Goal: Information Seeking & Learning: Learn about a topic

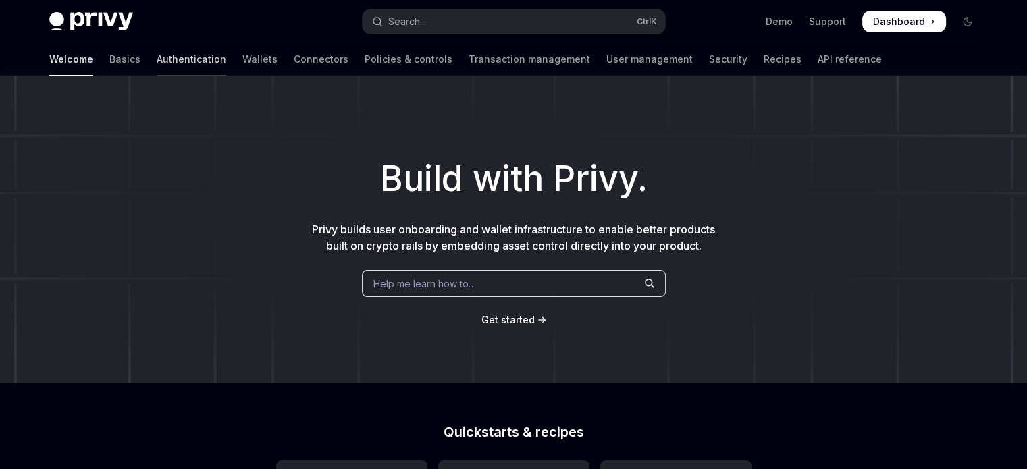
click at [157, 62] on link "Authentication" at bounding box center [192, 59] width 70 height 32
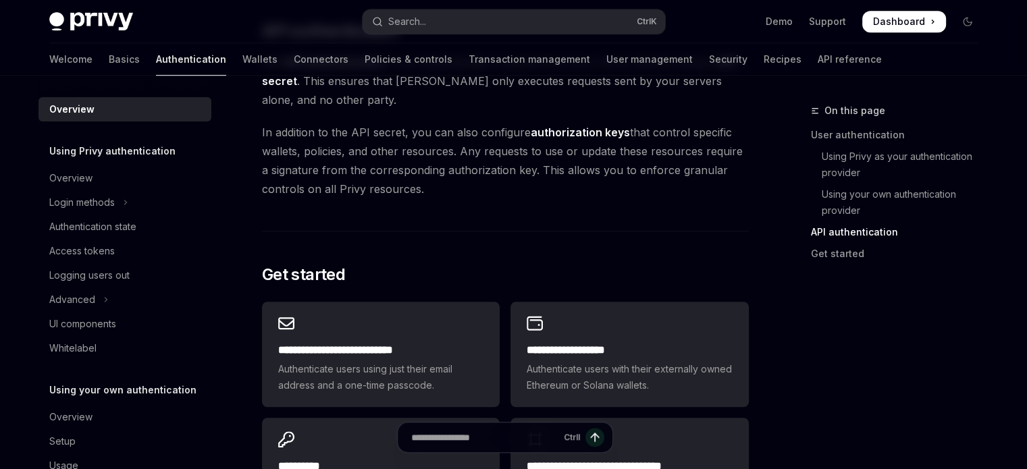
scroll to position [1081, 0]
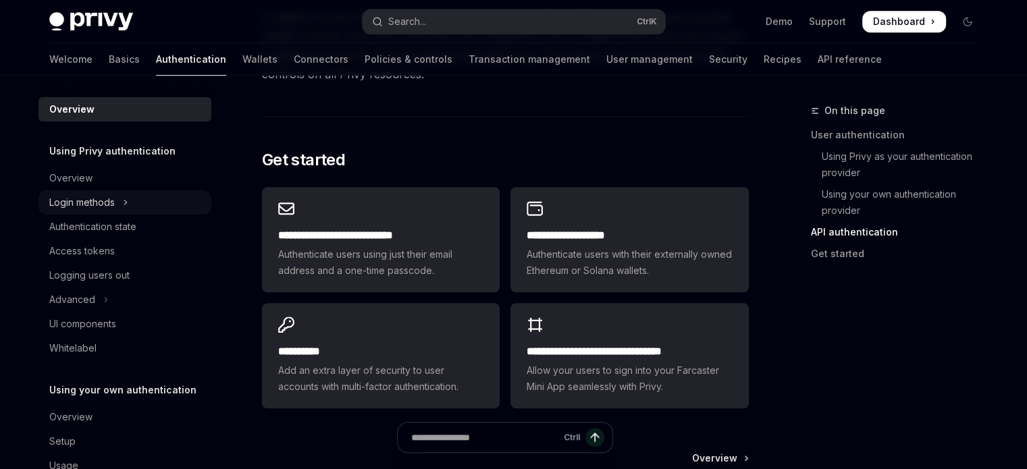
click at [116, 203] on button "Login methods" at bounding box center [125, 202] width 173 height 24
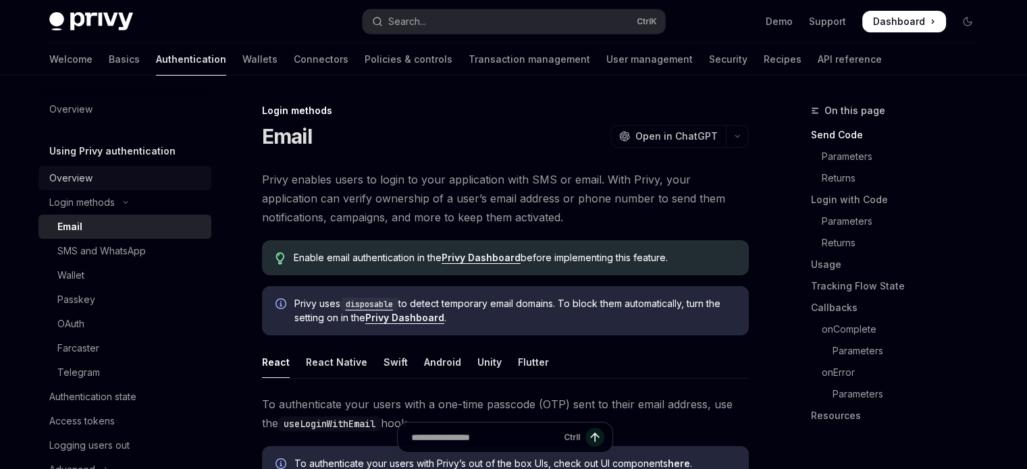
click at [105, 181] on div "Overview" at bounding box center [126, 178] width 154 height 16
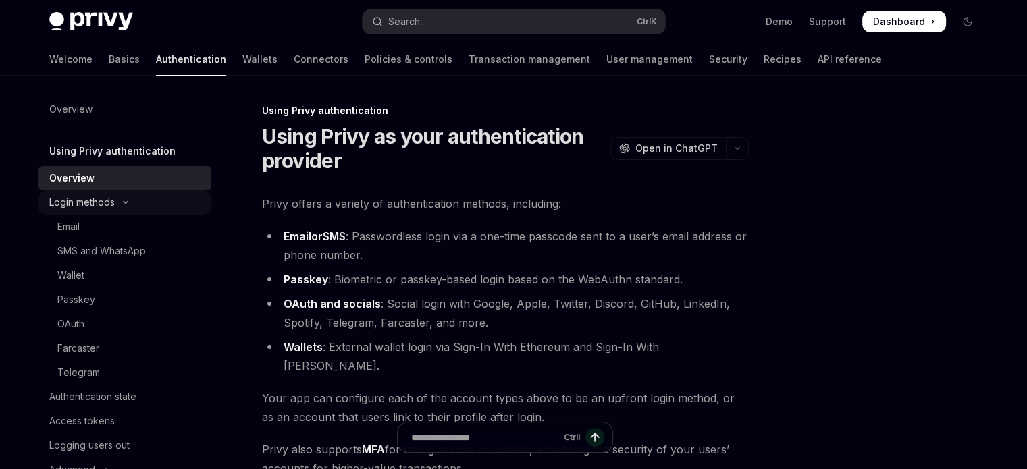
click at [97, 205] on div "Login methods" at bounding box center [82, 203] width 66 height 16
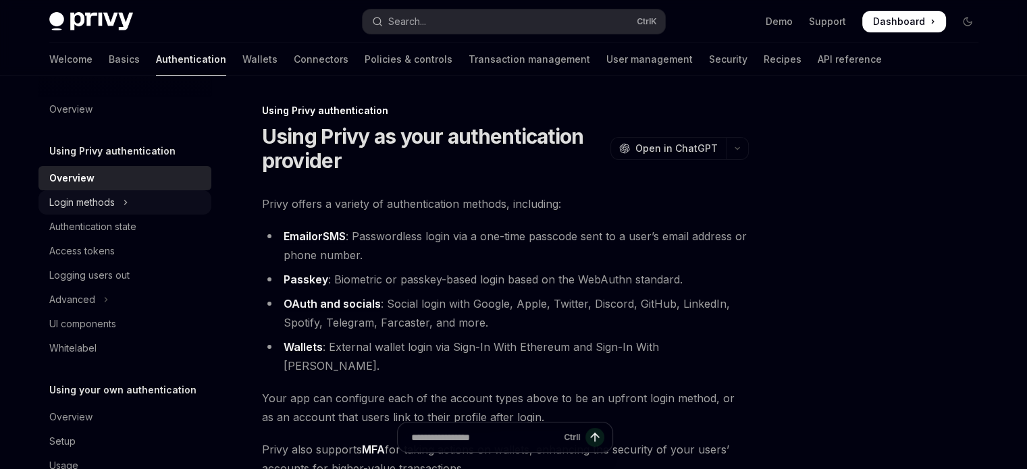
click at [97, 205] on div "Login methods" at bounding box center [82, 203] width 66 height 16
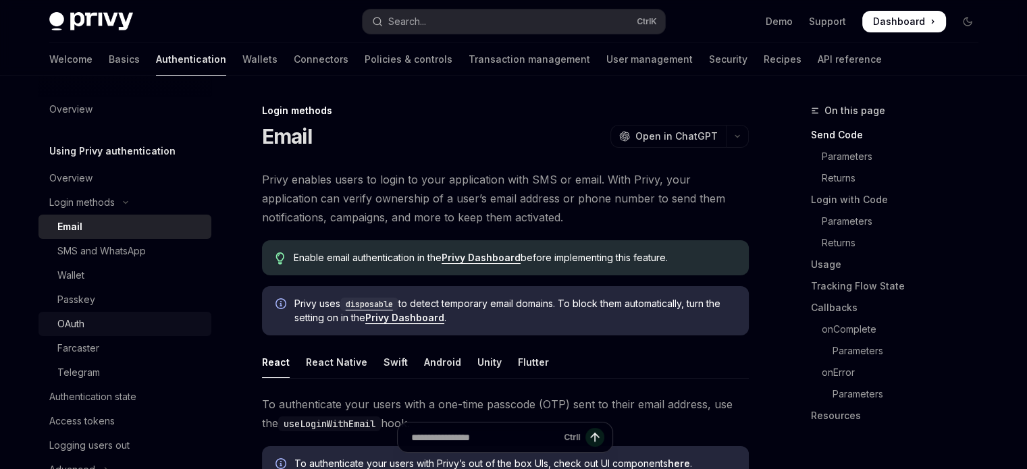
click at [67, 326] on div "OAuth" at bounding box center [70, 324] width 27 height 16
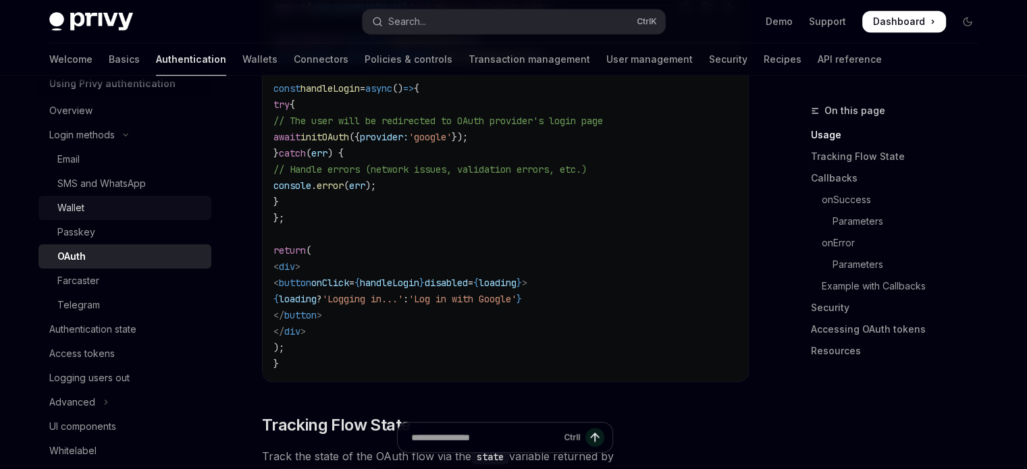
scroll to position [135, 0]
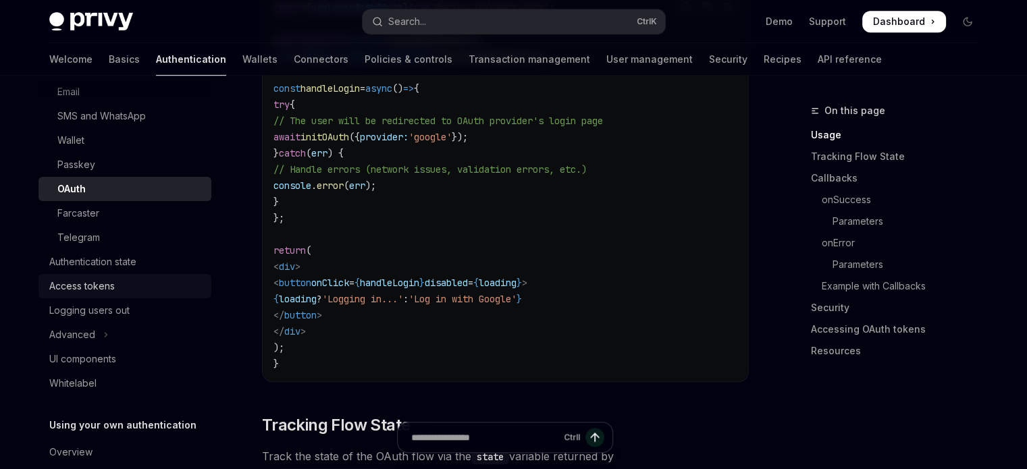
click at [79, 288] on div "Access tokens" at bounding box center [82, 286] width 66 height 16
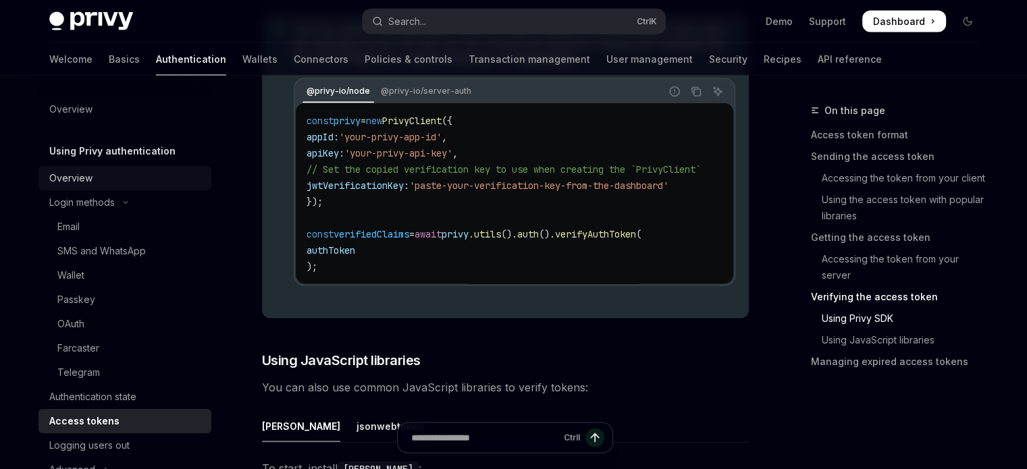
click at [77, 170] on link "Overview" at bounding box center [125, 178] width 173 height 24
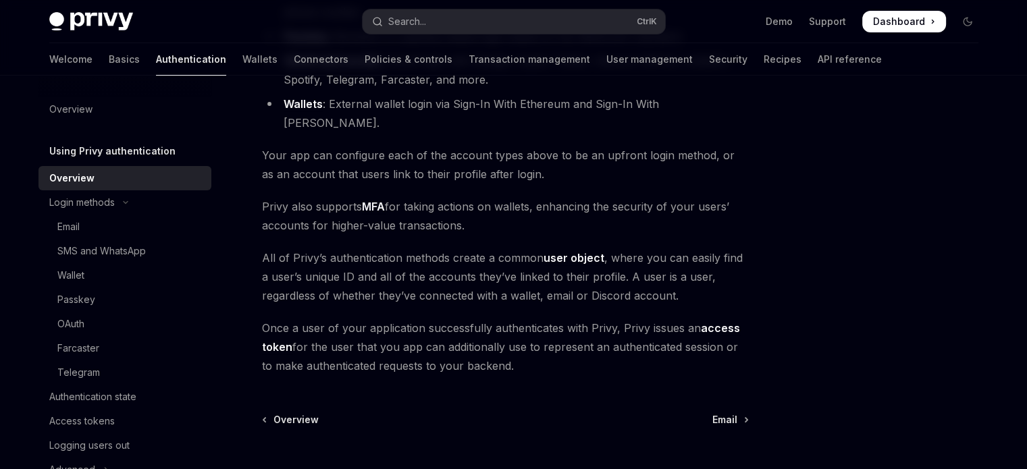
scroll to position [348, 0]
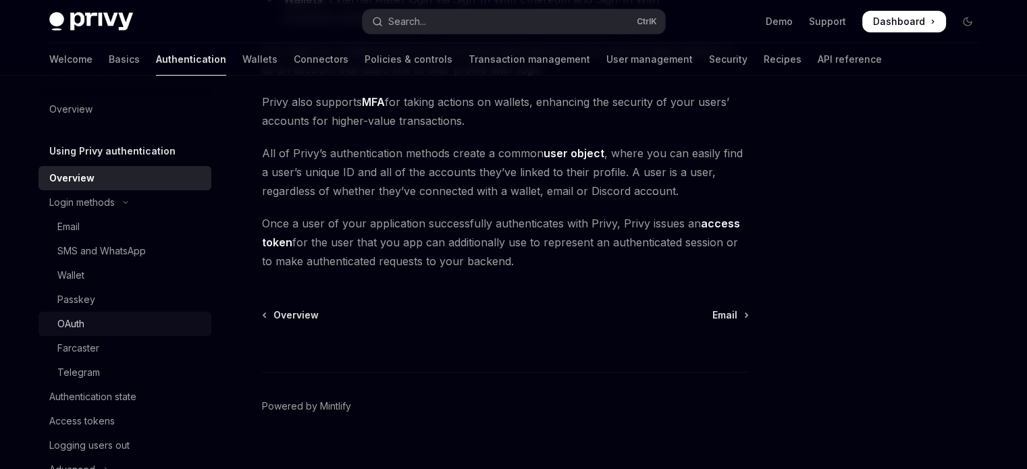
click at [70, 327] on div "OAuth" at bounding box center [70, 324] width 27 height 16
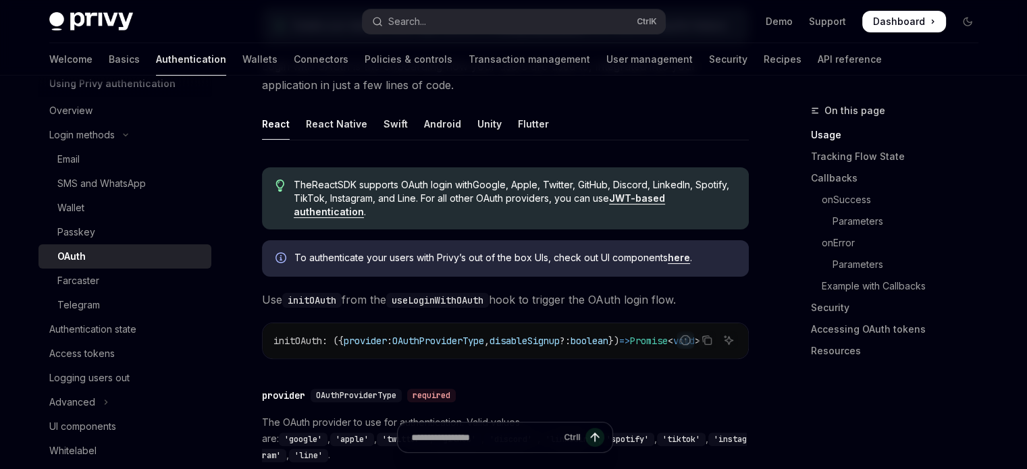
scroll to position [338, 0]
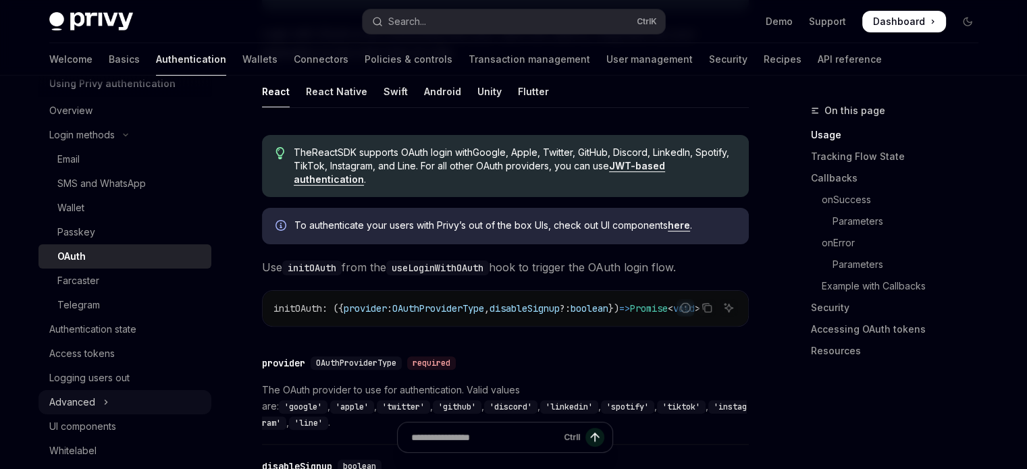
click at [90, 401] on div "Advanced" at bounding box center [72, 402] width 46 height 16
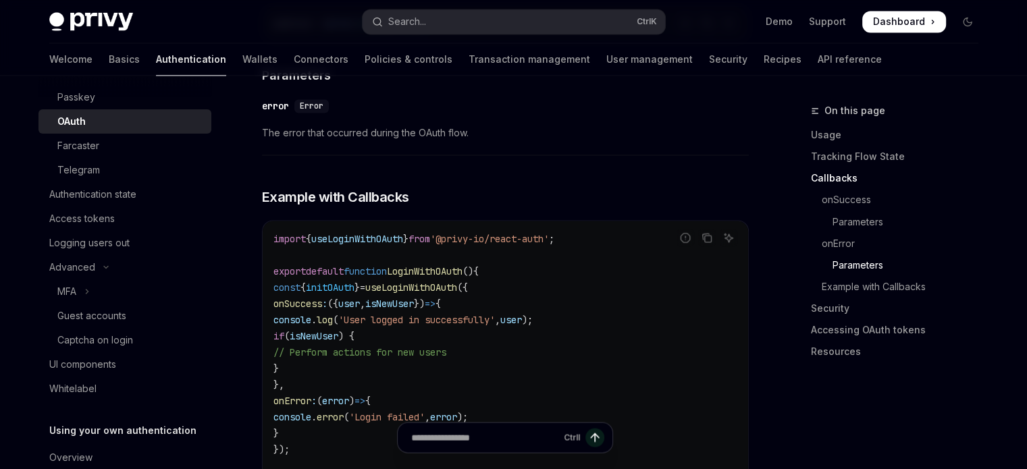
scroll to position [2364, 0]
click at [828, 176] on link "Callbacks" at bounding box center [900, 179] width 178 height 22
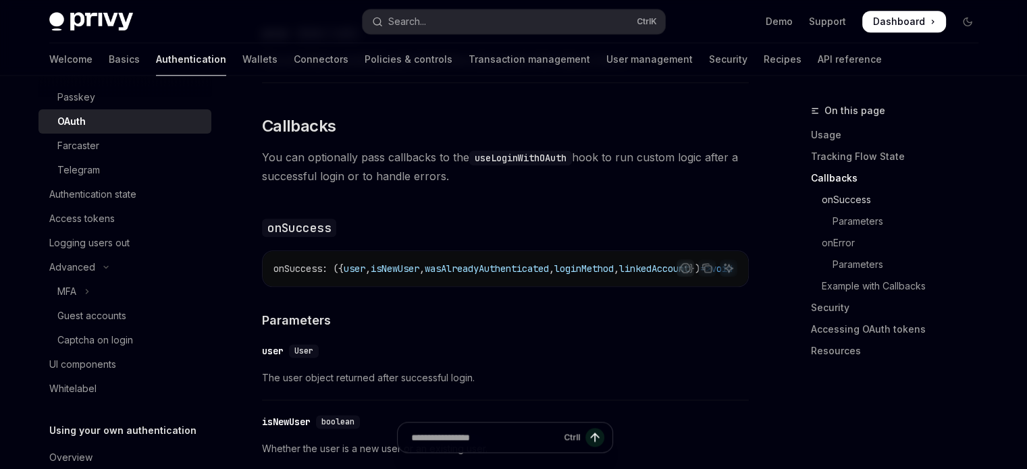
click at [837, 198] on link "onSuccess" at bounding box center [900, 200] width 178 height 22
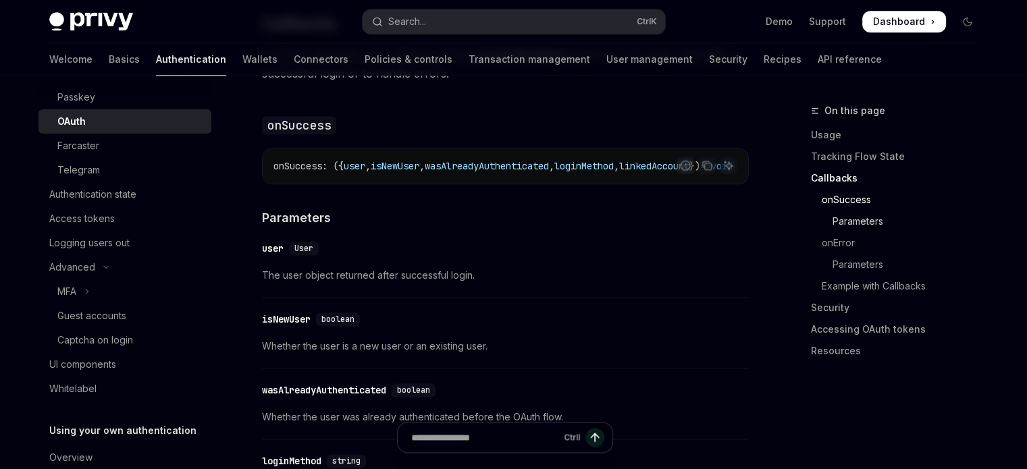
click at [839, 228] on link "Parameters" at bounding box center [900, 222] width 178 height 22
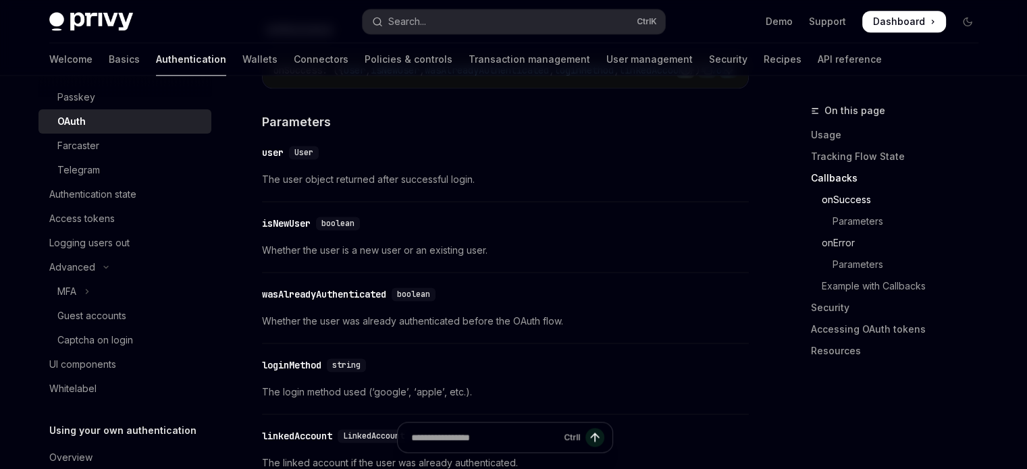
click at [836, 240] on link "onError" at bounding box center [900, 243] width 178 height 22
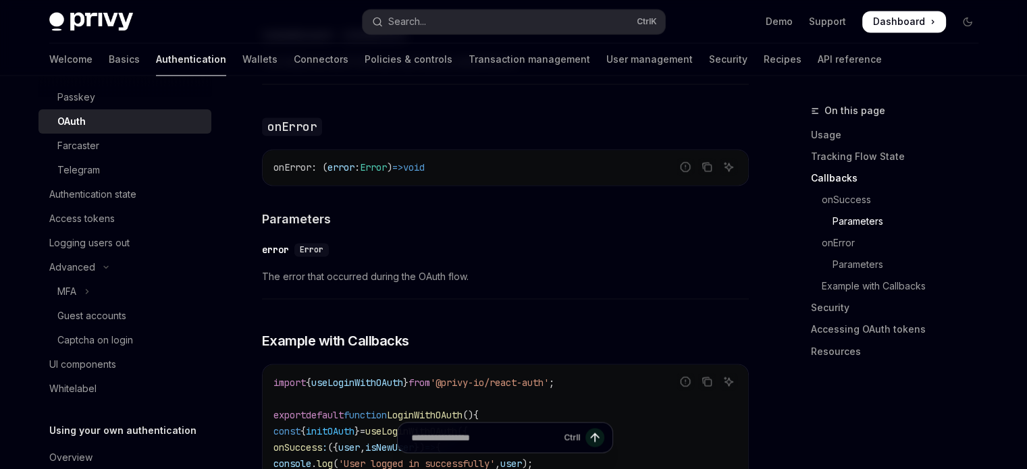
scroll to position [2225, 0]
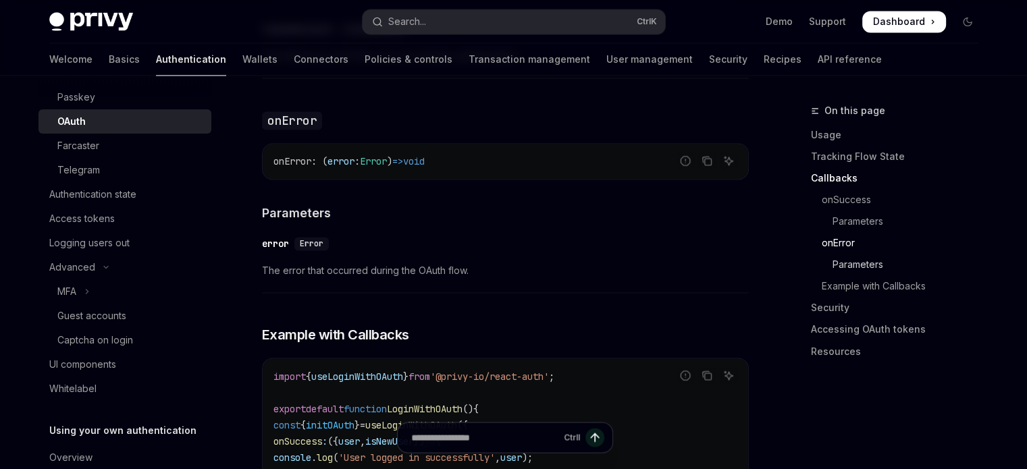
click at [855, 270] on link "Parameters" at bounding box center [900, 265] width 178 height 22
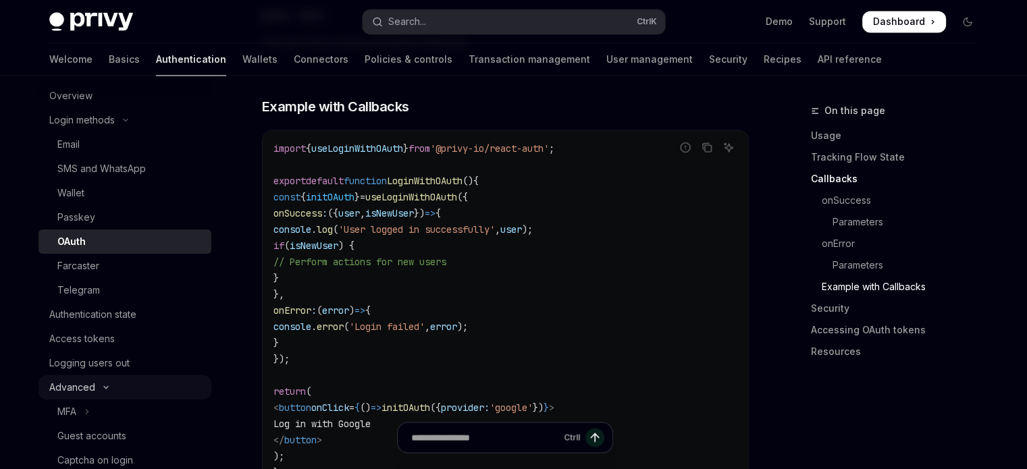
scroll to position [68, 0]
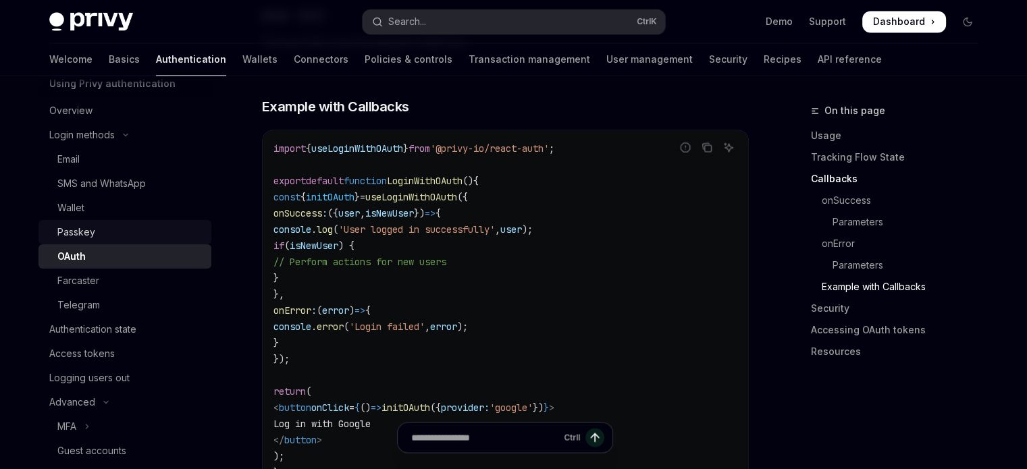
click at [86, 239] on div "Passkey" at bounding box center [76, 232] width 38 height 16
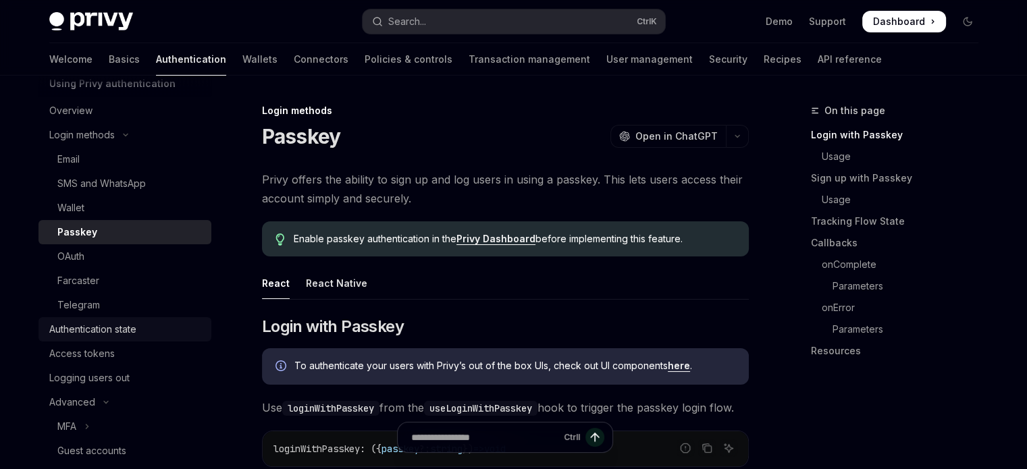
click at [82, 338] on link "Authentication state" at bounding box center [125, 329] width 173 height 24
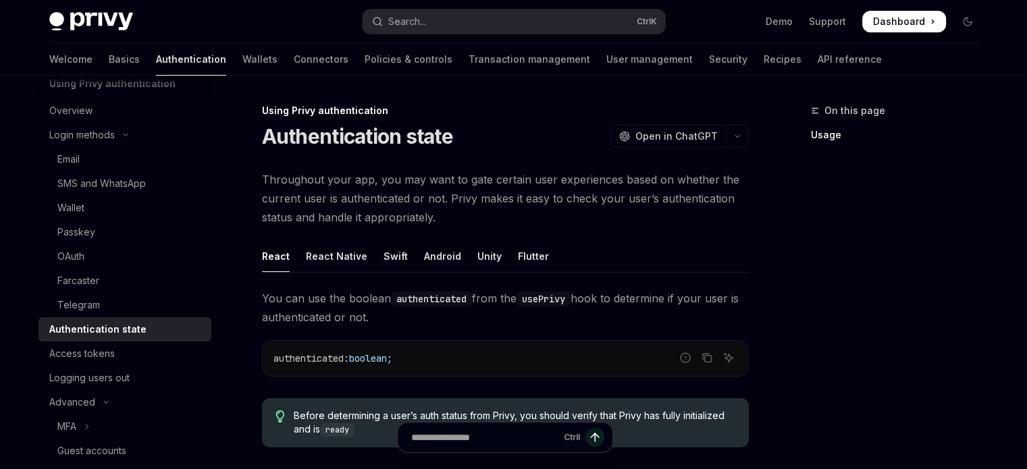
click at [70, 18] on img at bounding box center [91, 21] width 84 height 19
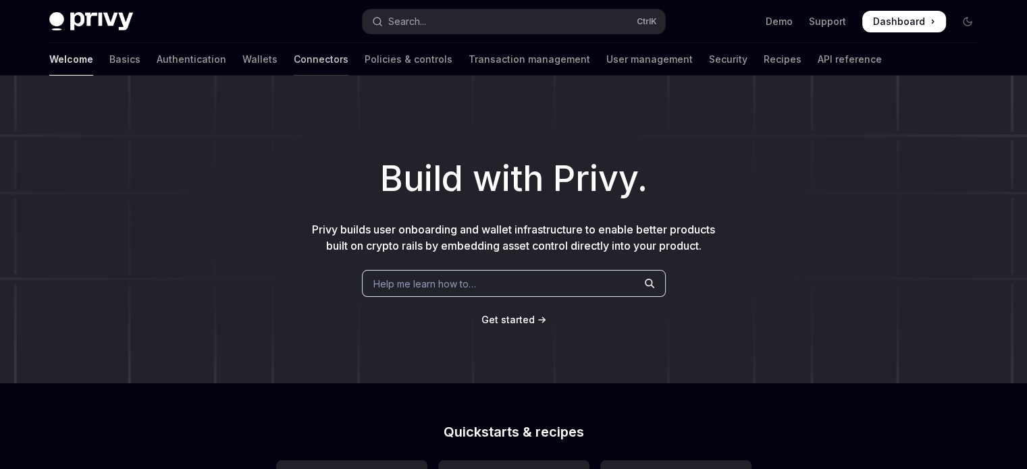
click at [294, 58] on link "Connectors" at bounding box center [321, 59] width 55 height 32
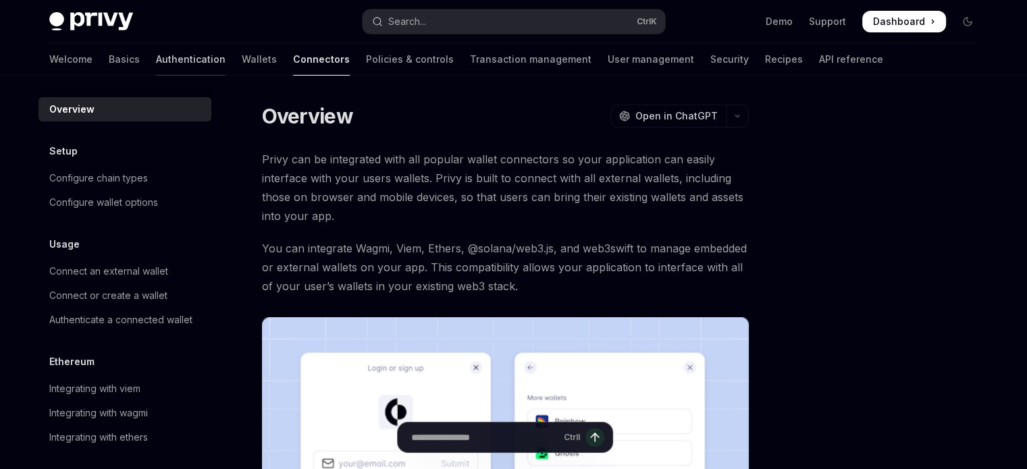
click at [156, 59] on link "Authentication" at bounding box center [191, 59] width 70 height 32
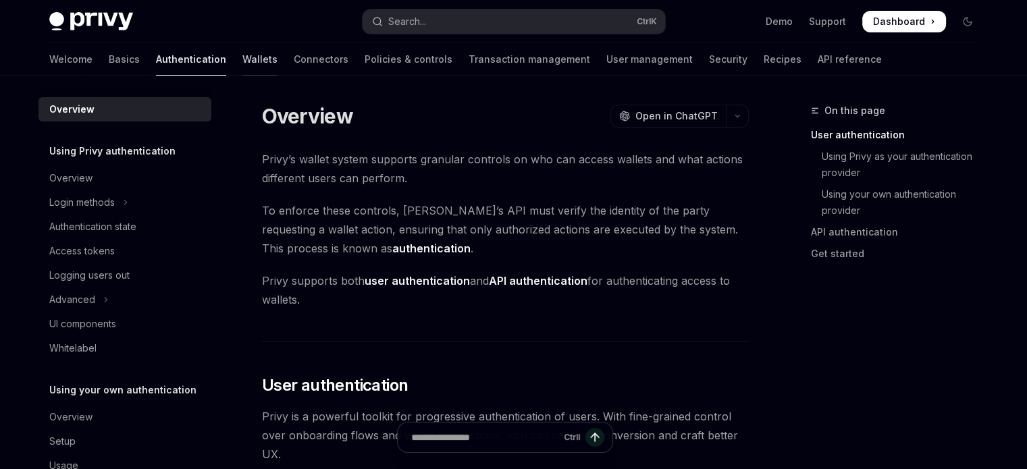
click at [242, 57] on link "Wallets" at bounding box center [259, 59] width 35 height 32
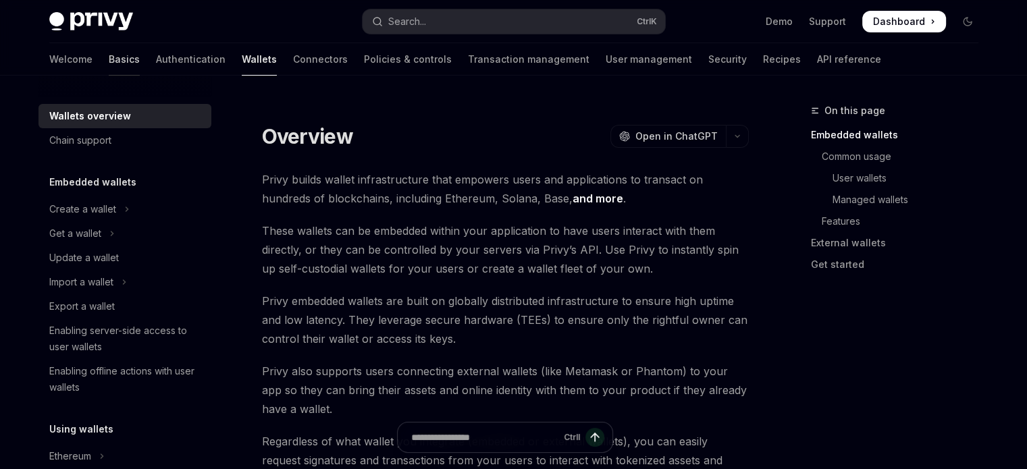
click at [109, 61] on link "Basics" at bounding box center [124, 59] width 31 height 32
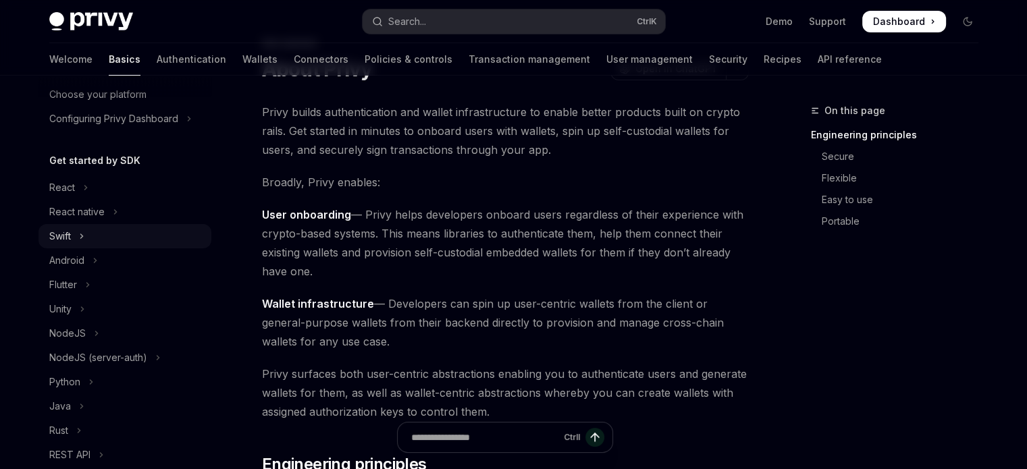
scroll to position [68, 0]
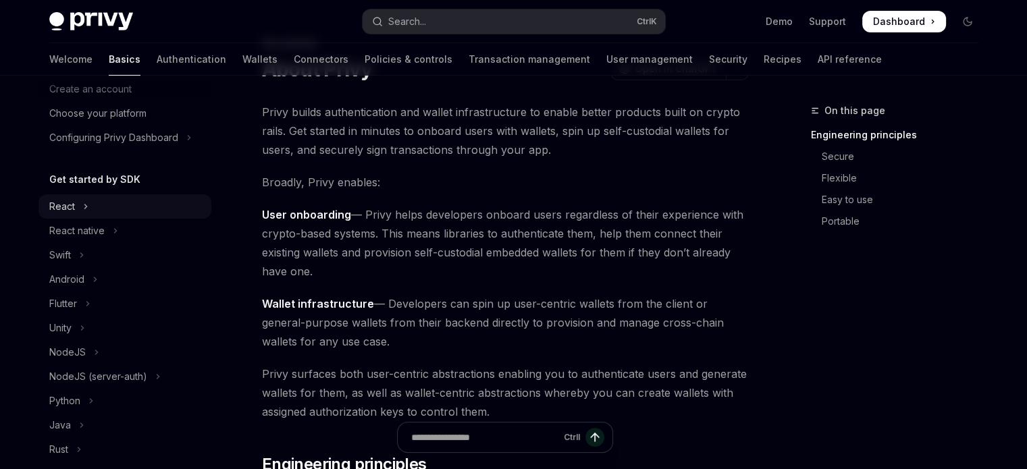
click at [70, 213] on div "React" at bounding box center [62, 207] width 26 height 16
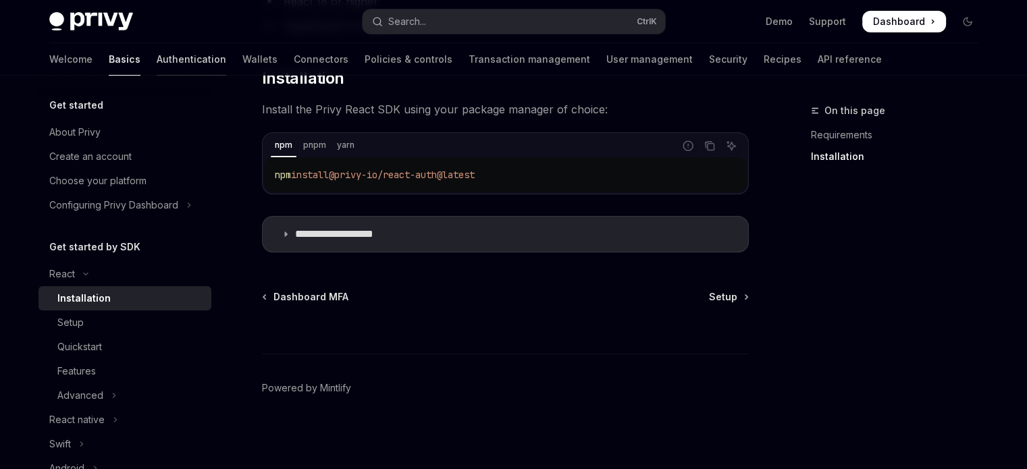
click at [157, 62] on link "Authentication" at bounding box center [192, 59] width 70 height 32
type textarea "*"
